Goal: Transaction & Acquisition: Download file/media

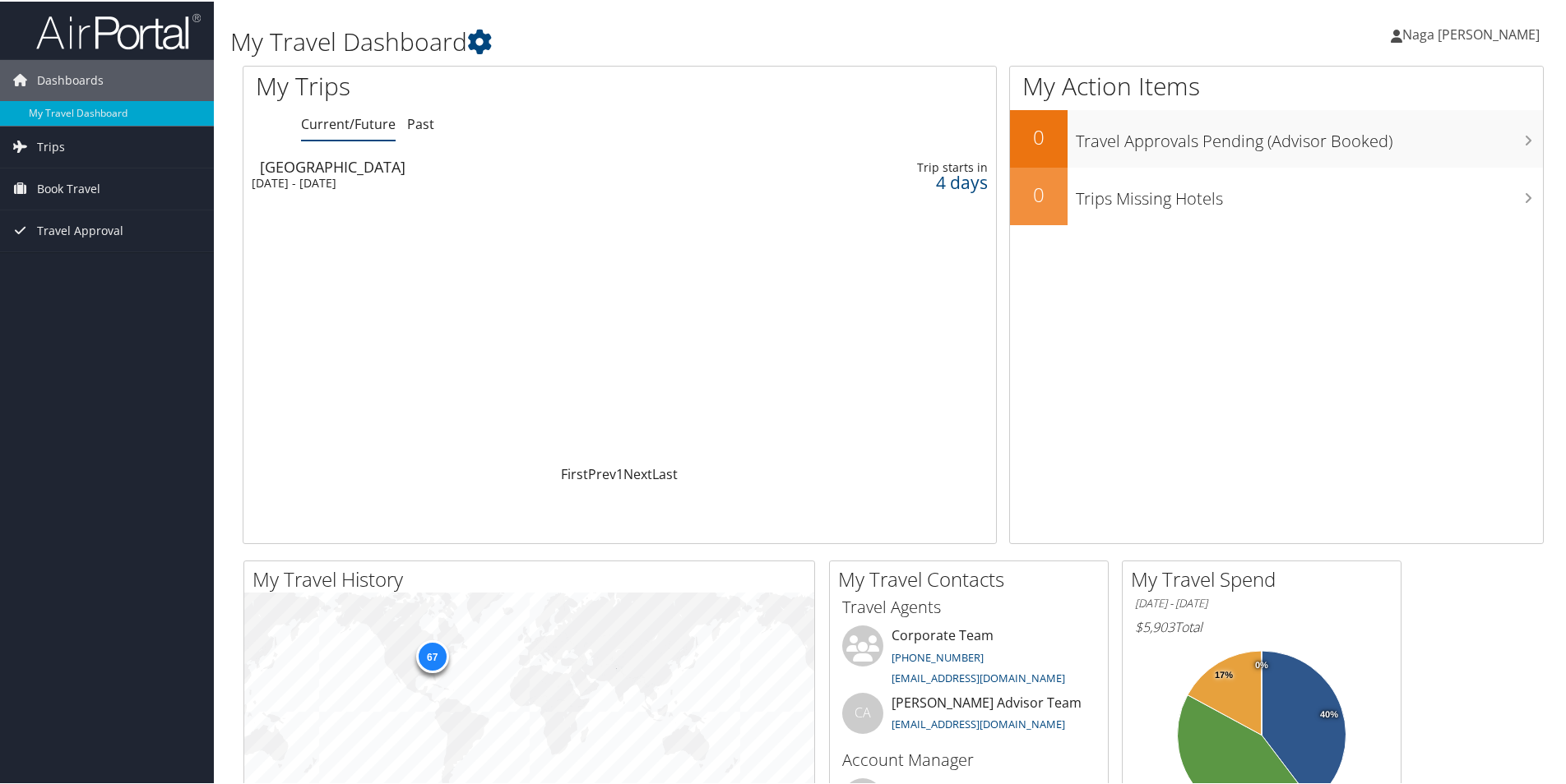
click at [379, 177] on div "[DATE] - [DATE]" at bounding box center [481, 181] width 460 height 15
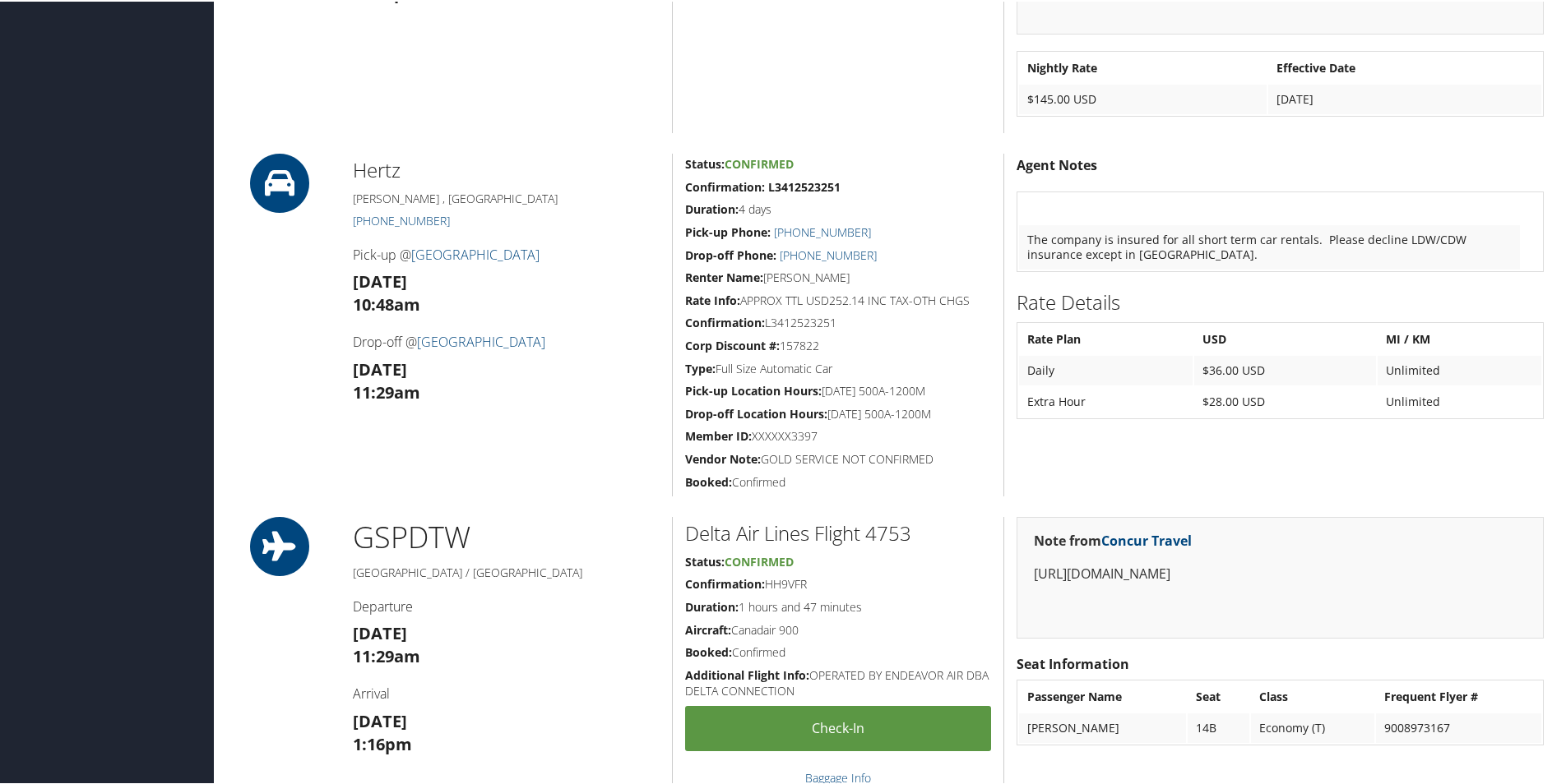
scroll to position [1233, 0]
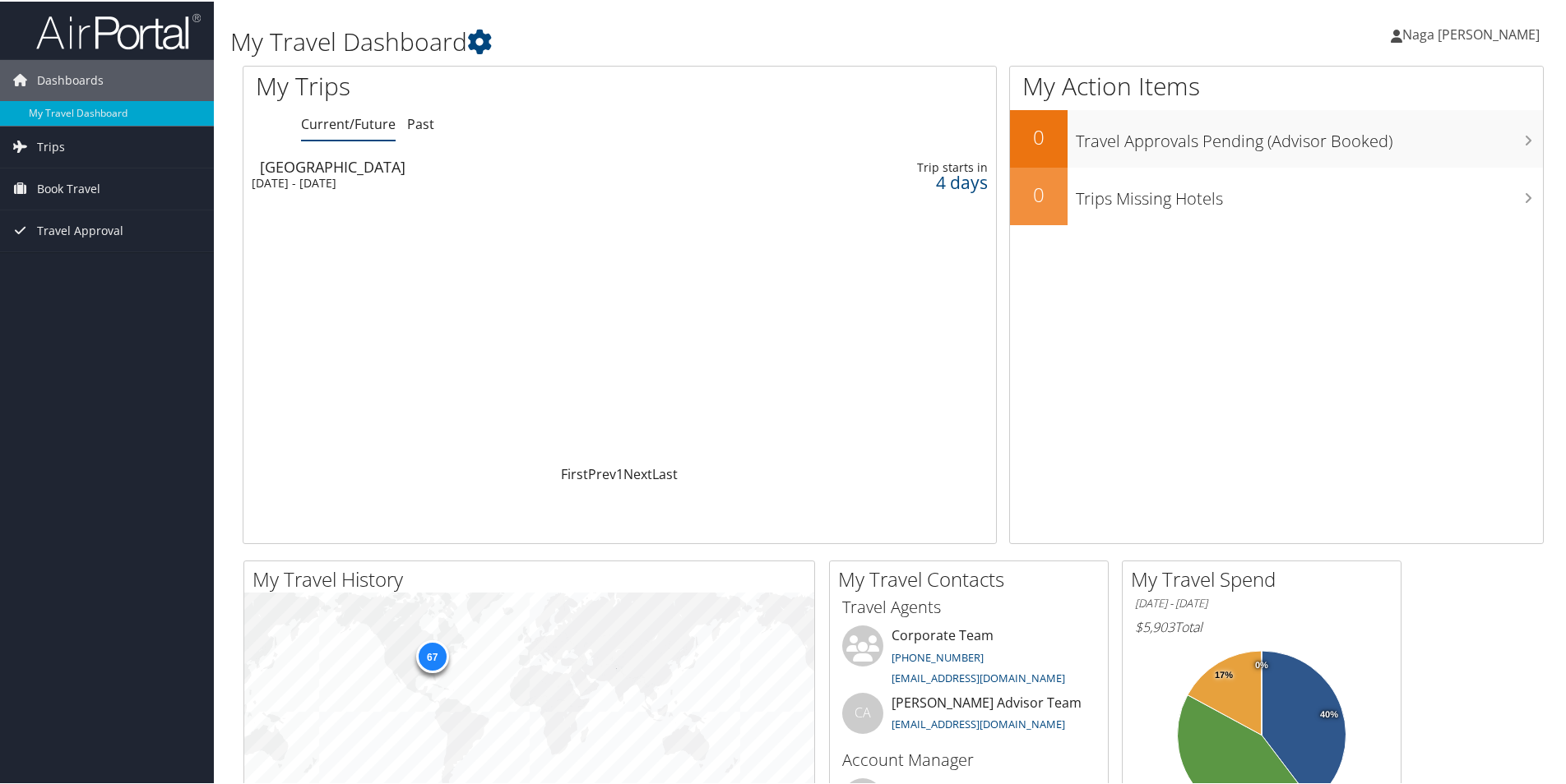
click at [462, 172] on td "Greenville [DATE] - [DATE]" at bounding box center [481, 173] width 476 height 47
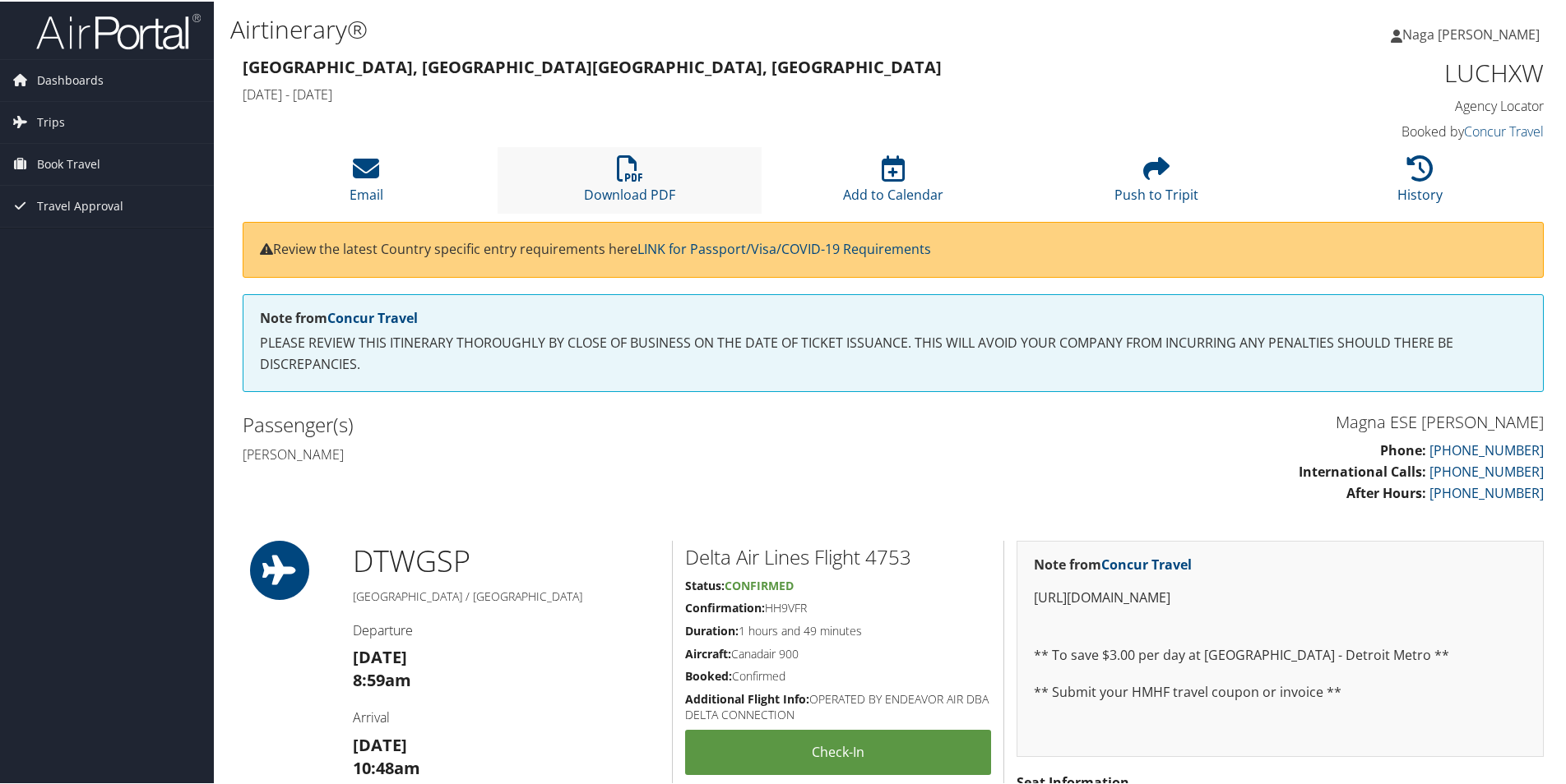
click at [622, 182] on li "Download PDF" at bounding box center [630, 178] width 263 height 66
